Goal: Task Accomplishment & Management: Use online tool/utility

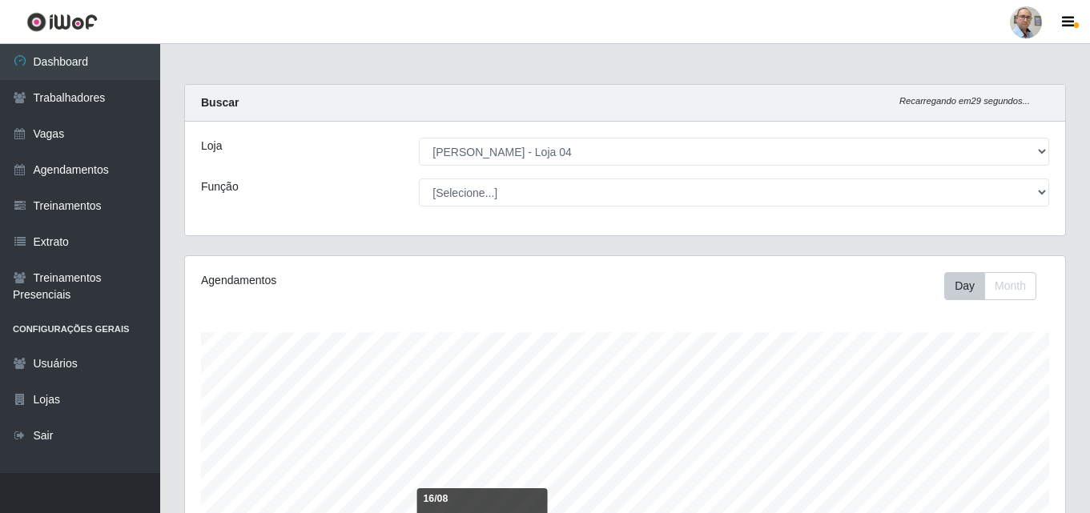
select select "251"
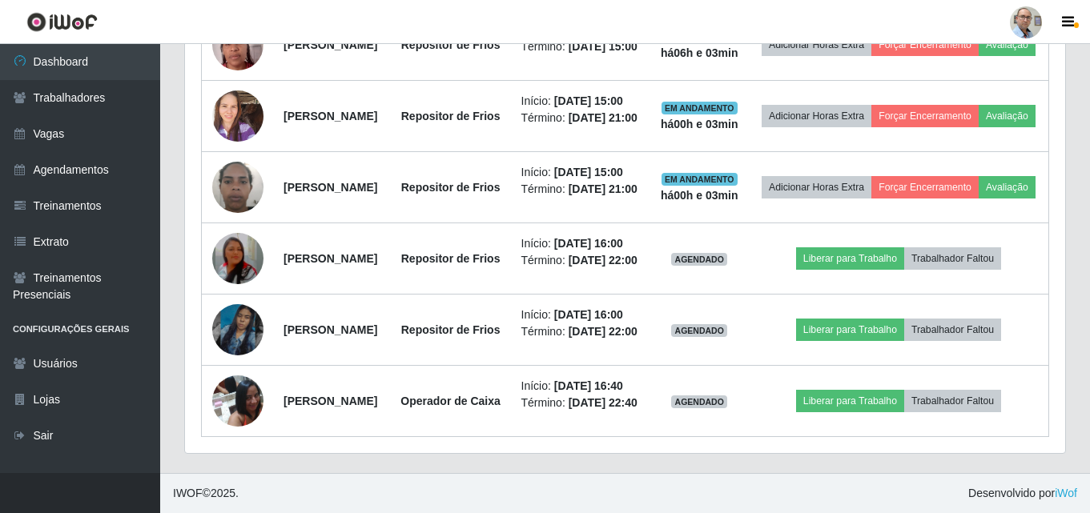
scroll to position [866, 0]
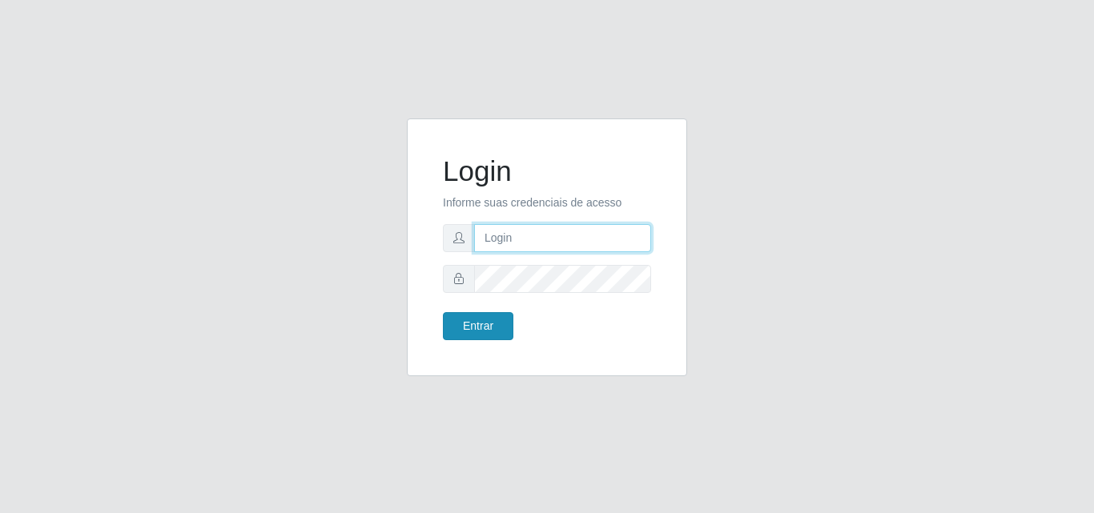
type input "[EMAIL_ADDRESS][DOMAIN_NAME]"
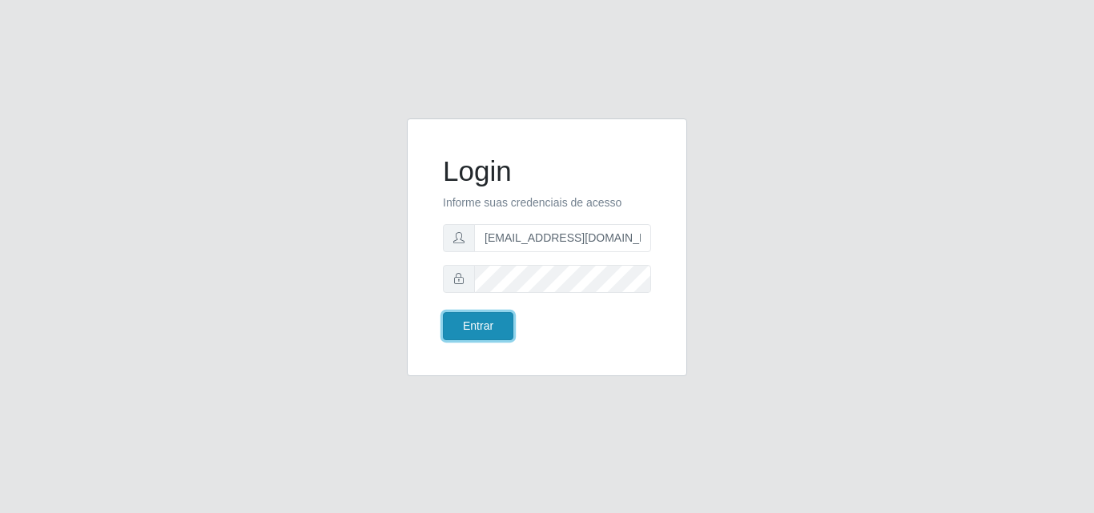
click at [484, 331] on button "Entrar" at bounding box center [478, 326] width 70 height 28
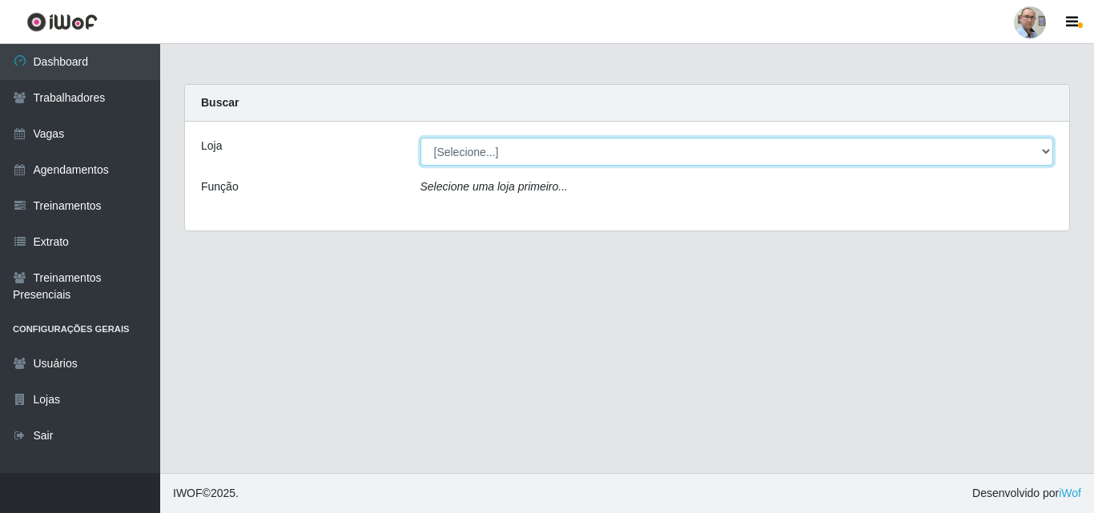
click at [505, 154] on select "[Selecione...] Mar Vermelho - Loja 04" at bounding box center [738, 152] width 634 height 28
select select "251"
click at [421, 138] on select "[Selecione...] Mar Vermelho - Loja 04" at bounding box center [738, 152] width 634 height 28
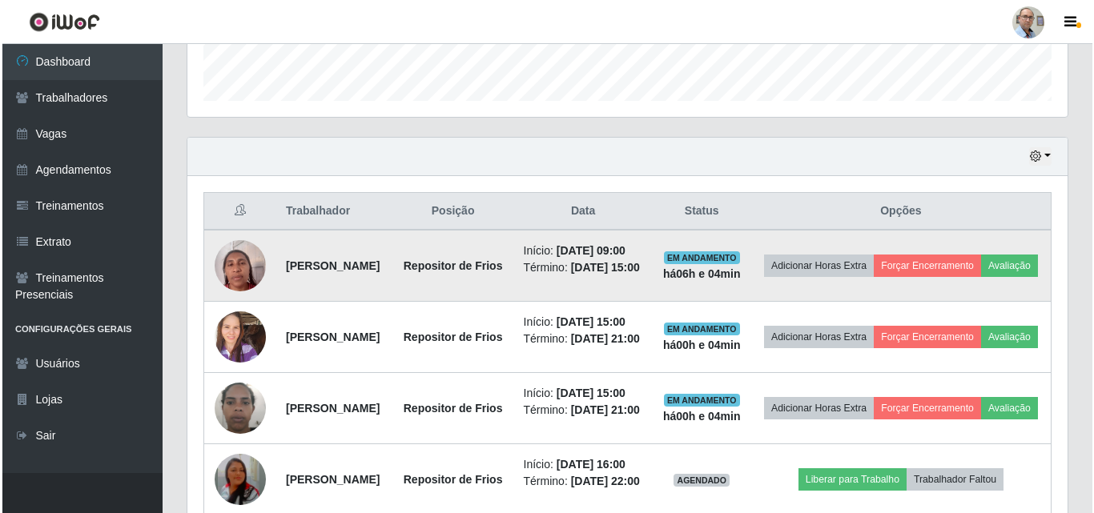
scroll to position [561, 0]
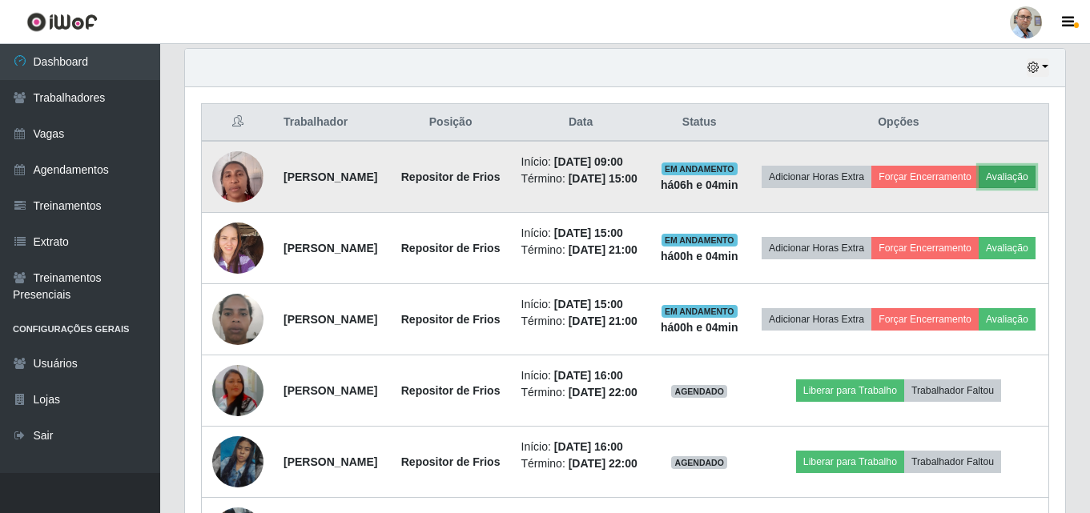
click at [979, 188] on button "Avaliação" at bounding box center [1007, 177] width 57 height 22
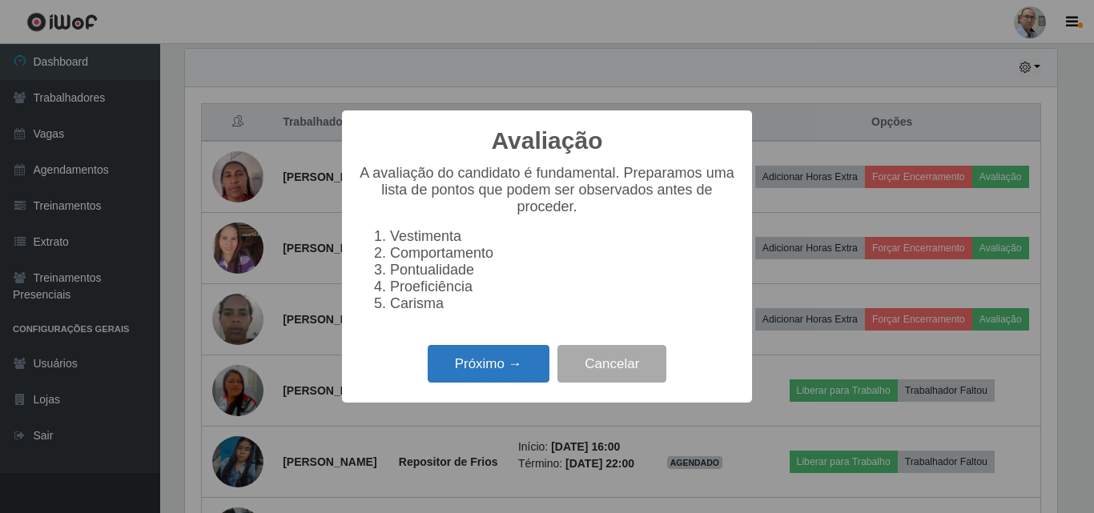
click at [472, 371] on button "Próximo →" at bounding box center [489, 364] width 122 height 38
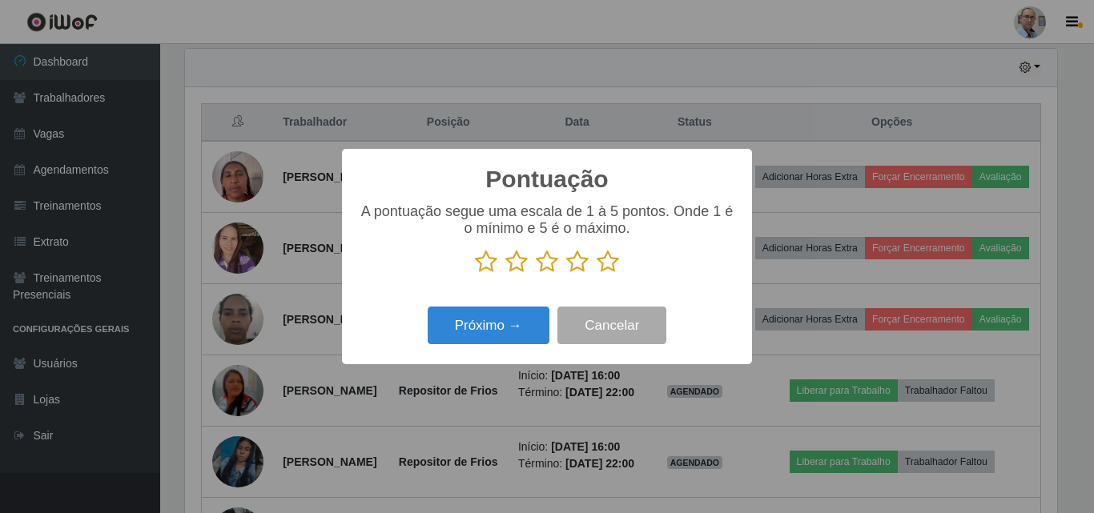
scroll to position [800664, 800124]
click at [607, 260] on icon at bounding box center [608, 262] width 22 height 24
click at [597, 274] on input "radio" at bounding box center [597, 274] width 0 height 0
click at [582, 261] on icon at bounding box center [577, 262] width 22 height 24
click at [566, 274] on input "radio" at bounding box center [566, 274] width 0 height 0
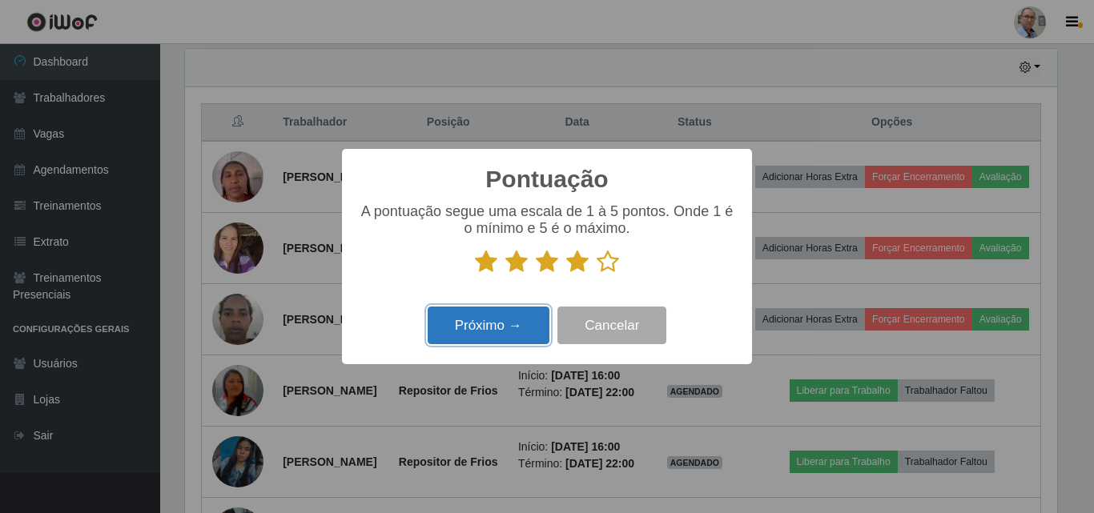
click at [504, 318] on button "Próximo →" at bounding box center [489, 326] width 122 height 38
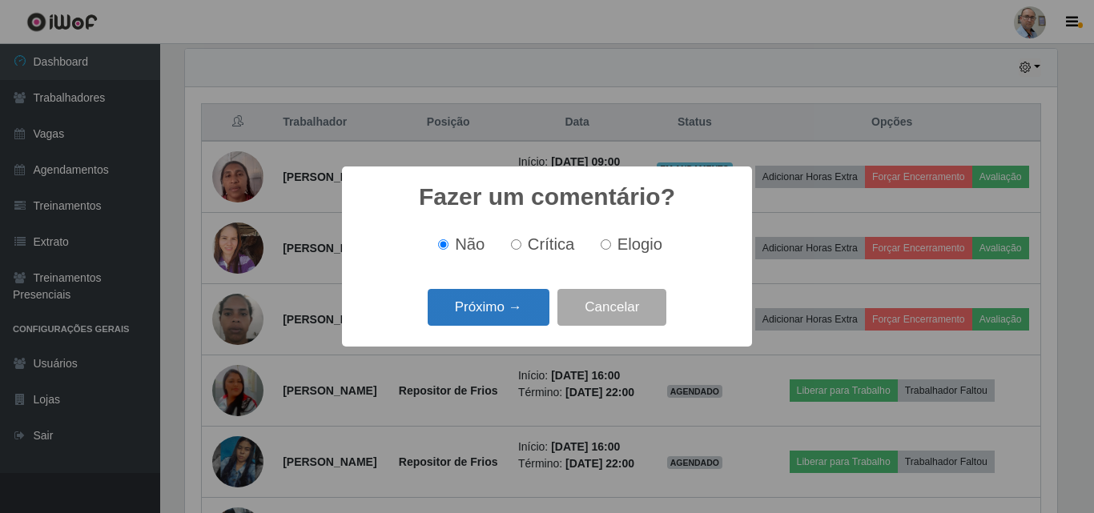
click at [488, 304] on button "Próximo →" at bounding box center [489, 308] width 122 height 38
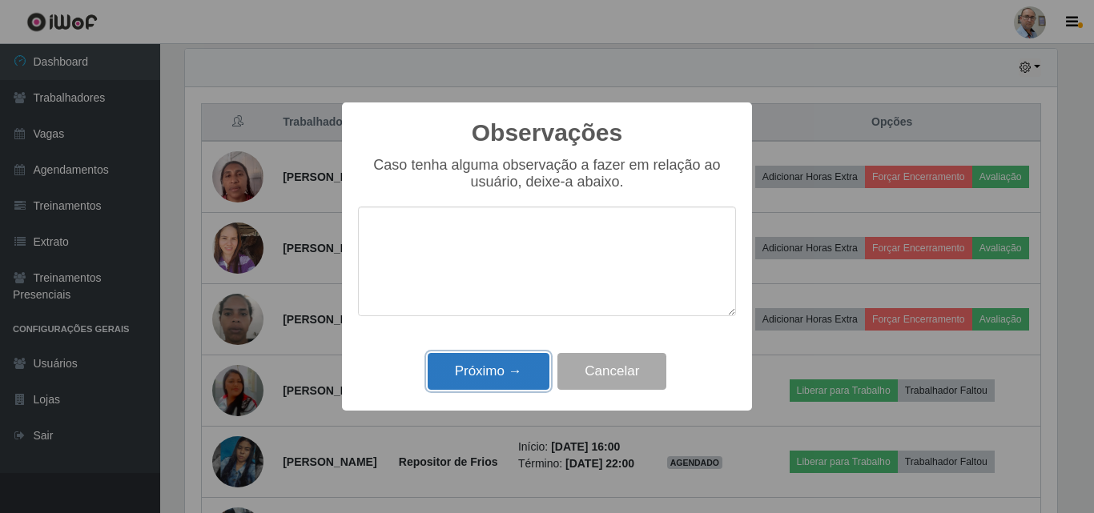
click at [488, 372] on button "Próximo →" at bounding box center [489, 372] width 122 height 38
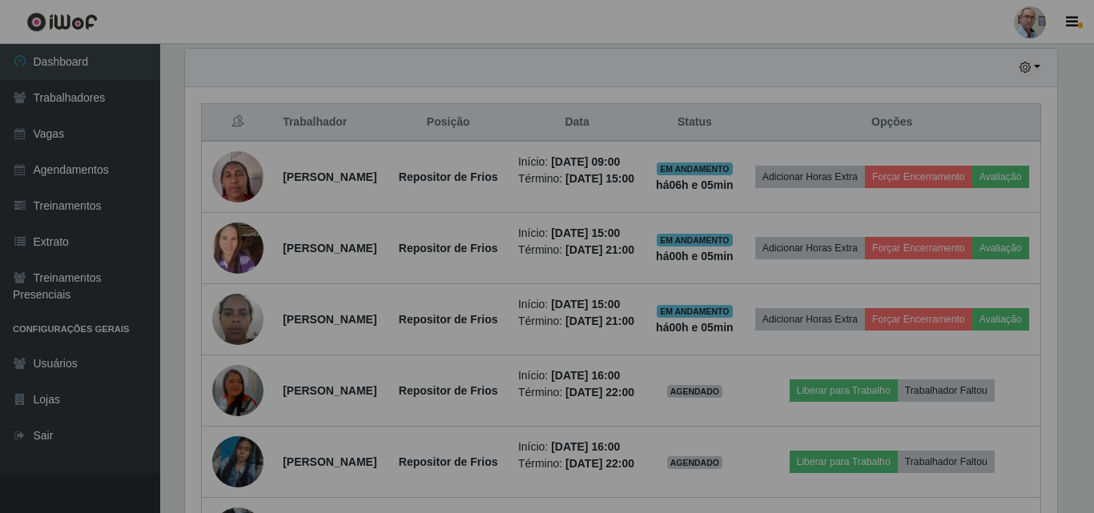
scroll to position [332, 880]
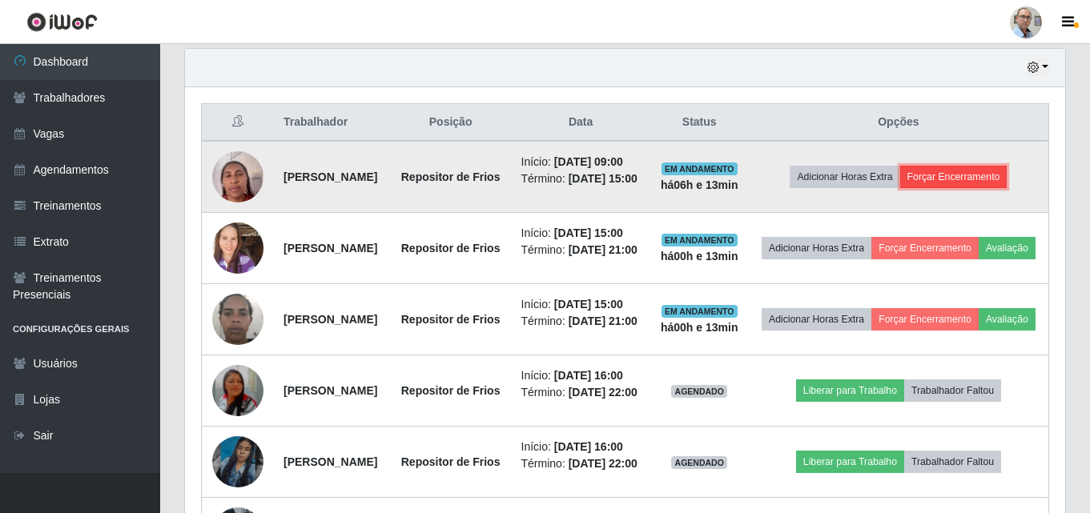
click at [972, 188] on button "Forçar Encerramento" at bounding box center [953, 177] width 107 height 22
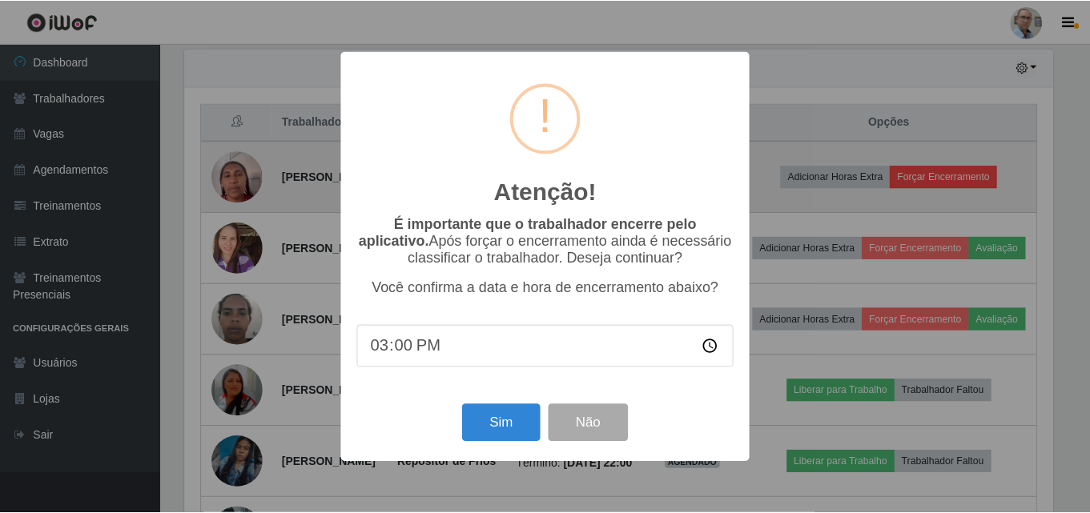
scroll to position [332, 872]
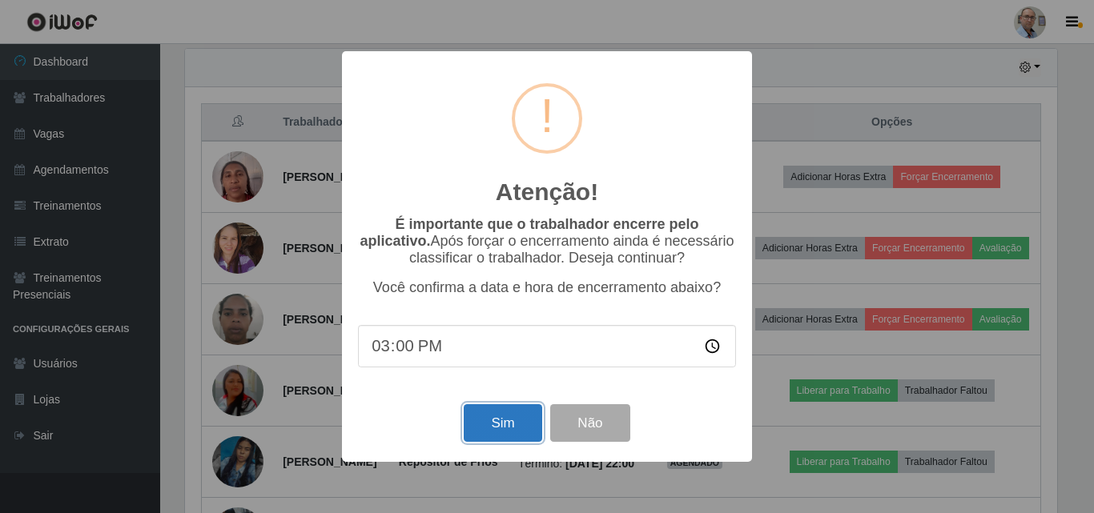
click at [497, 411] on button "Sim" at bounding box center [503, 424] width 78 height 38
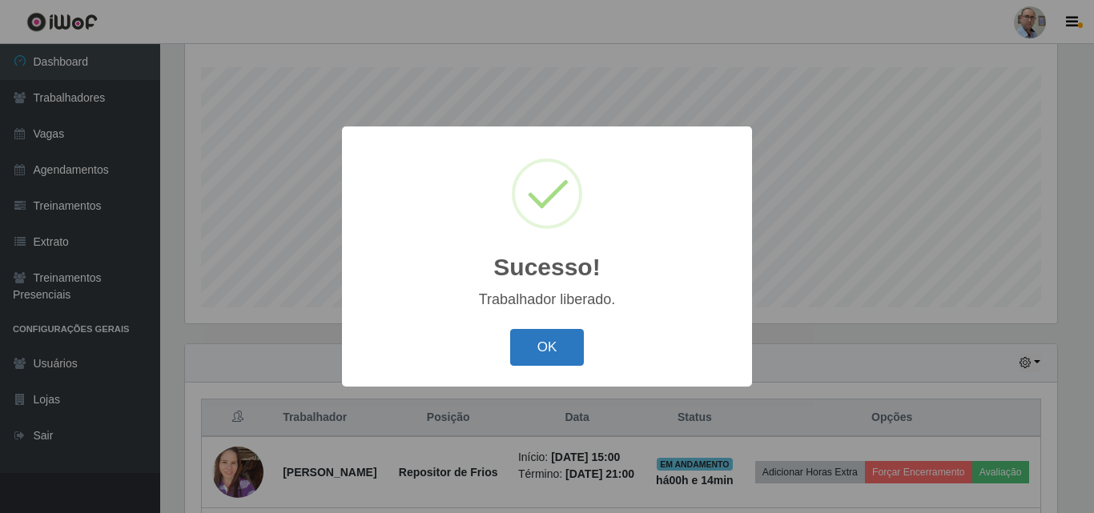
click at [545, 337] on button "OK" at bounding box center [547, 348] width 74 height 38
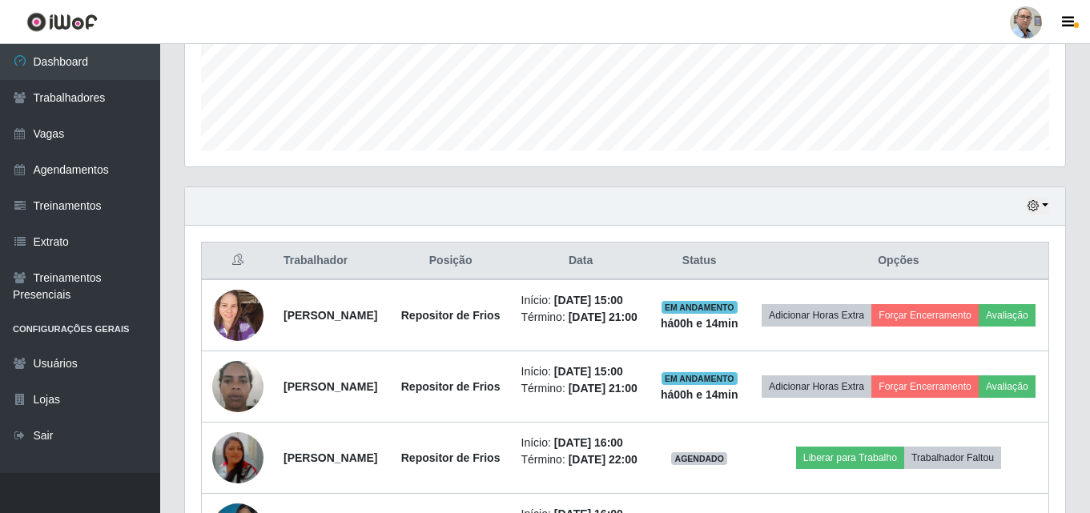
scroll to position [425, 0]
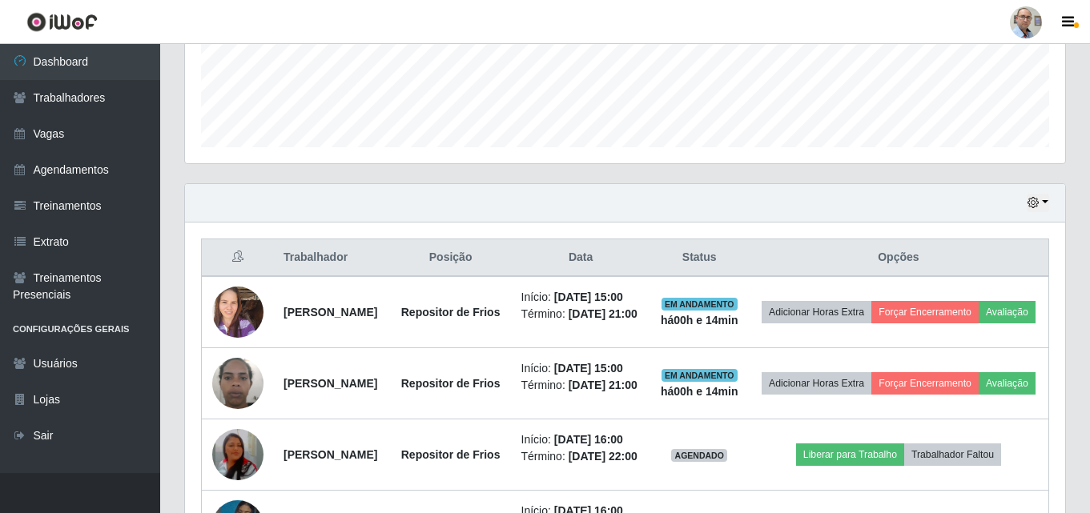
click at [597, 229] on div "Trabalhador Posição Data Status Opções Rosilene Paiva de Andrade Oliveira Repos…" at bounding box center [625, 436] width 880 height 427
